Goal: Find specific page/section: Find specific page/section

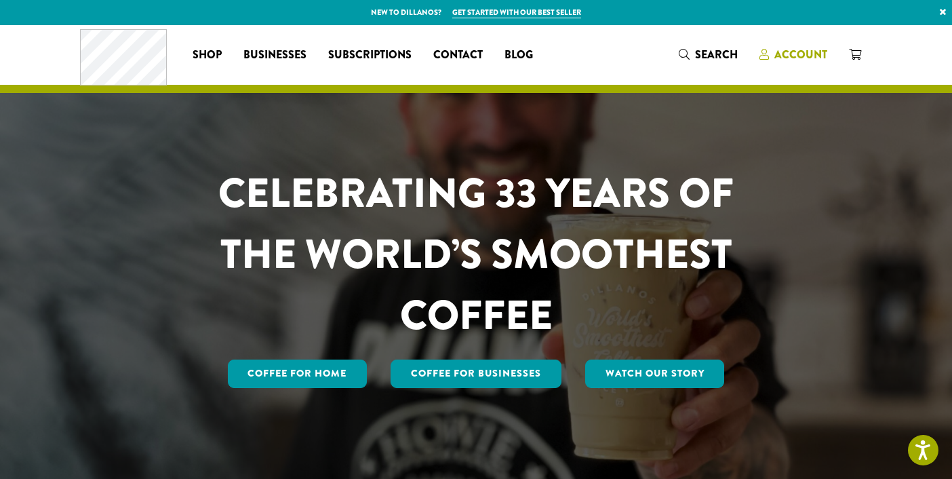
click at [802, 56] on span "Account" at bounding box center [800, 55] width 53 height 16
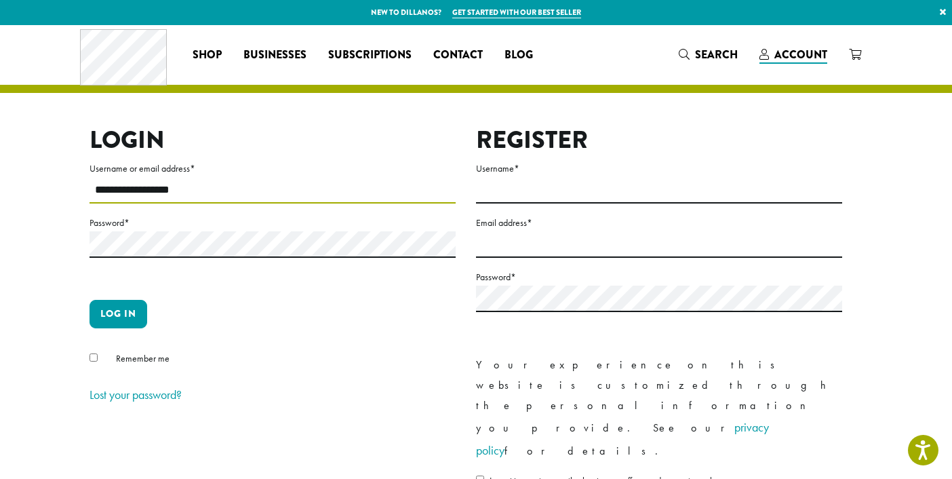
type input "**********"
click at [118, 306] on button "Log in" at bounding box center [119, 314] width 58 height 28
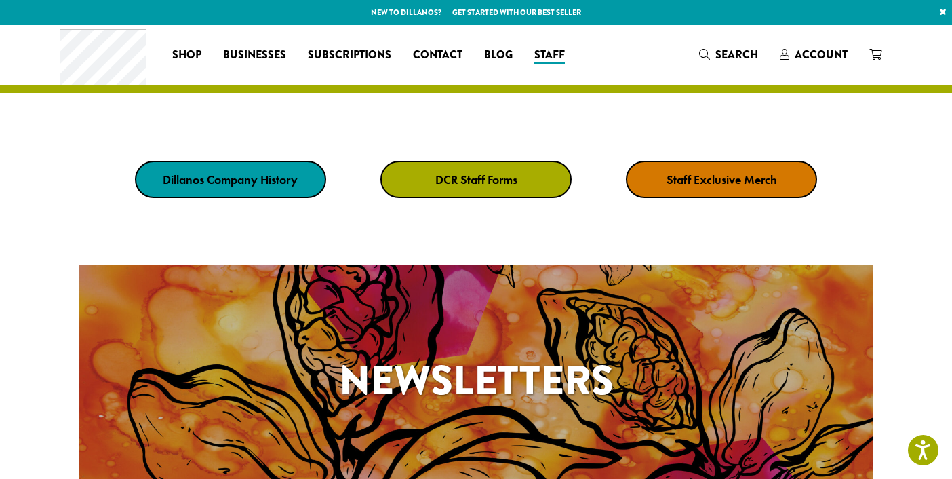
click at [461, 169] on link "DCR Staff Forms" at bounding box center [475, 179] width 191 height 37
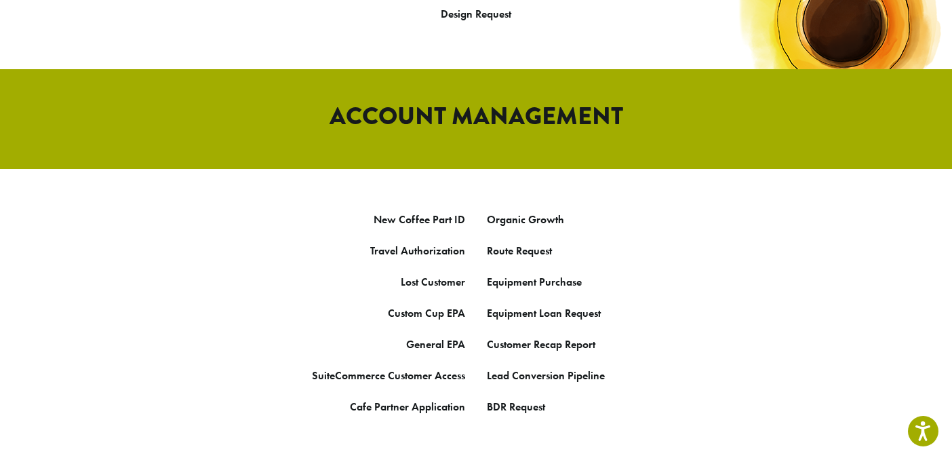
scroll to position [673, 0]
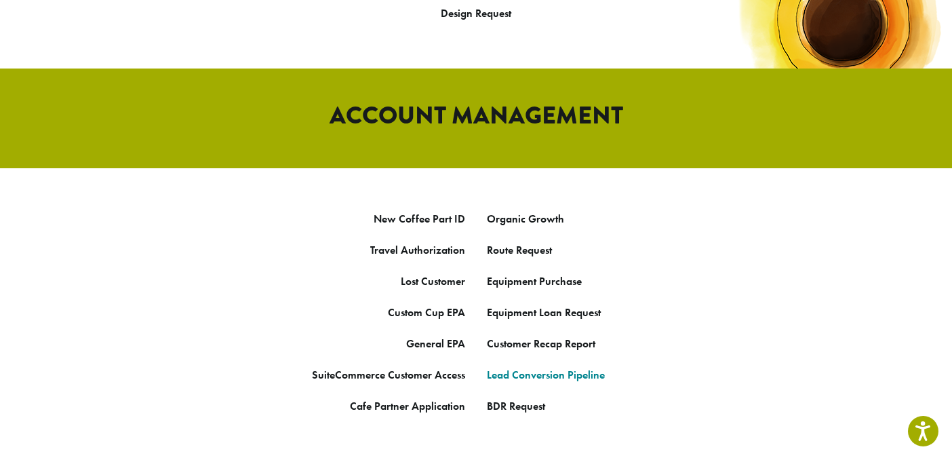
click at [546, 368] on link "Lead Conversion Pipeline" at bounding box center [546, 375] width 118 height 14
